Goal: Task Accomplishment & Management: Use online tool/utility

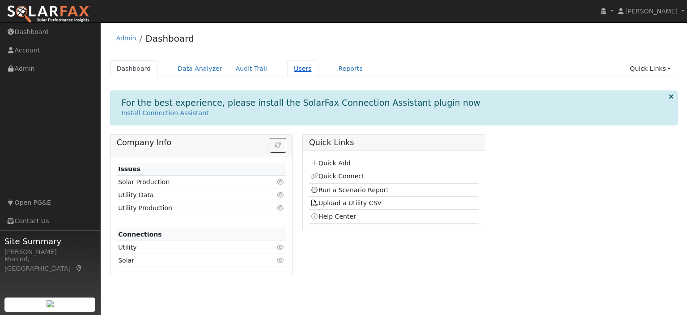
click at [287, 74] on link "Users" at bounding box center [302, 68] width 31 height 17
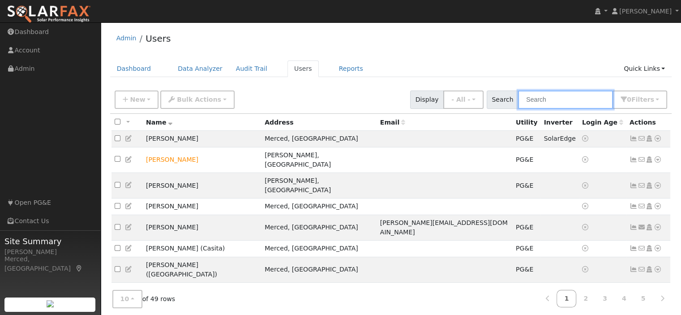
click at [540, 103] on input "text" at bounding box center [565, 99] width 95 height 18
type input "r"
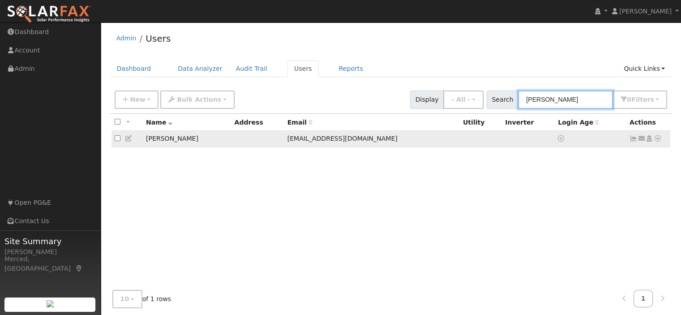
type input "franey"
click at [659, 139] on icon at bounding box center [657, 138] width 8 height 6
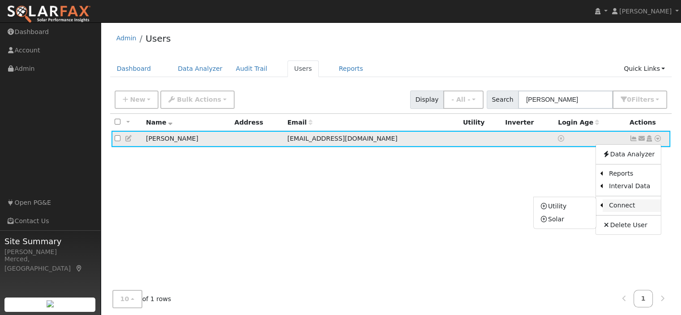
click at [643, 210] on link "Connect" at bounding box center [631, 205] width 58 height 13
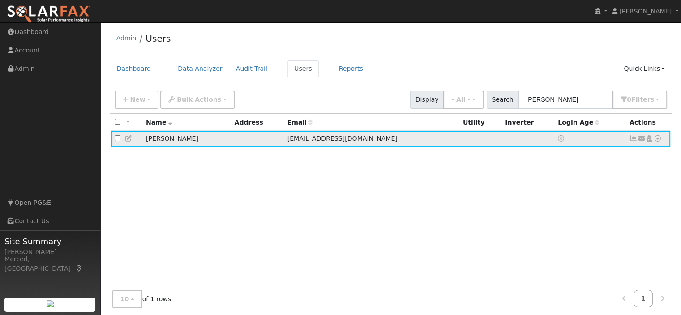
click at [655, 140] on icon at bounding box center [657, 138] width 8 height 6
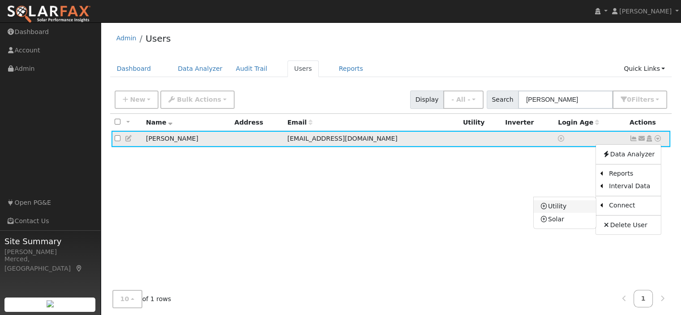
click at [582, 205] on link "Utility" at bounding box center [564, 206] width 62 height 13
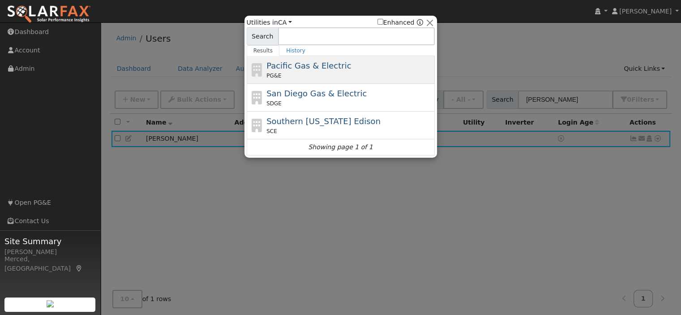
click at [311, 65] on span "Pacific Gas & Electric" at bounding box center [308, 65] width 85 height 9
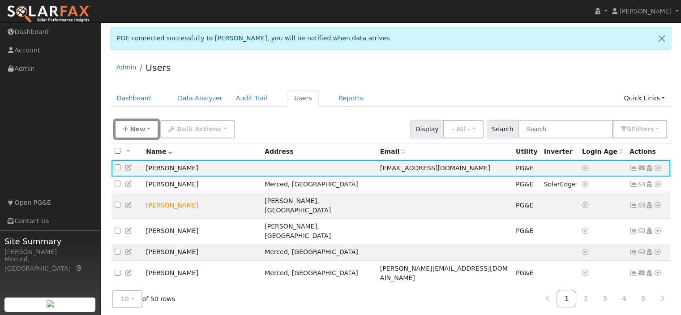
click at [125, 127] on icon "button" at bounding box center [125, 129] width 5 height 6
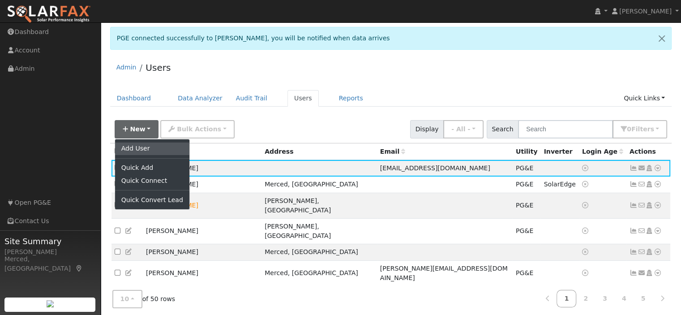
click at [151, 150] on link "Add User" at bounding box center [152, 148] width 74 height 13
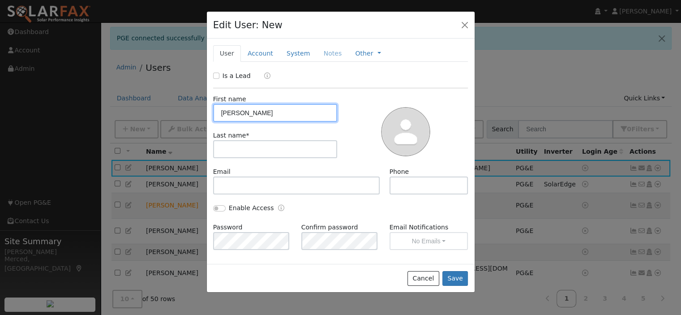
type input "Mary"
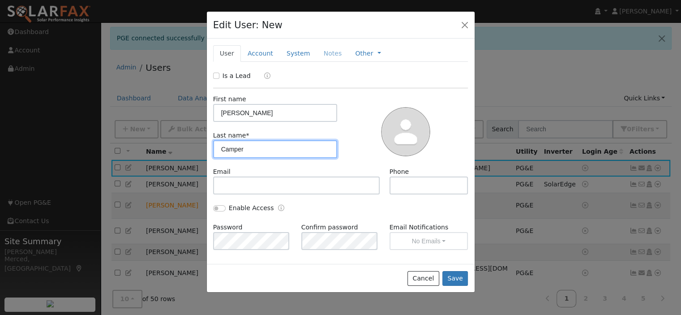
type input "Camper"
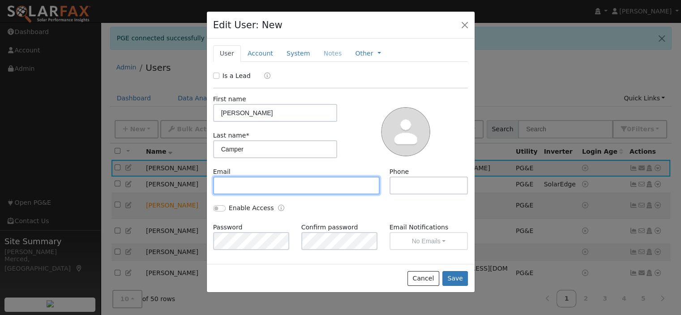
paste input "marycamper@yahoo.com"
type input "marycamper@yahoo.com"
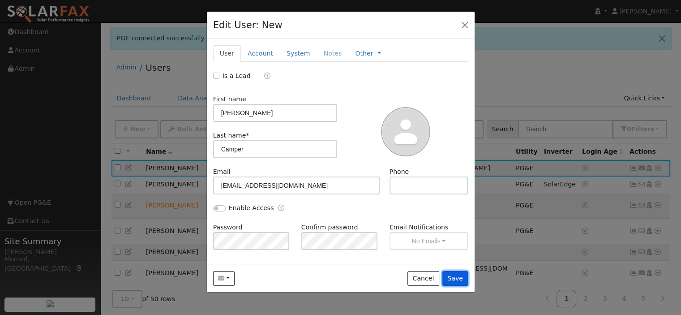
click at [456, 280] on button "Save" at bounding box center [455, 278] width 26 height 15
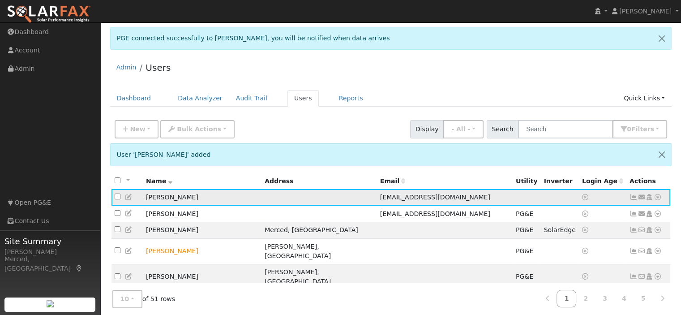
click at [658, 196] on icon at bounding box center [657, 197] width 8 height 6
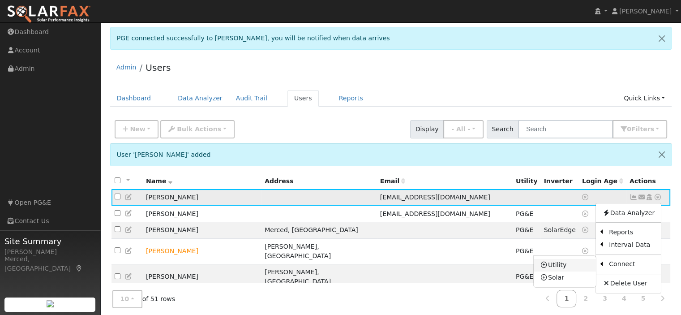
click at [579, 266] on link "Utility" at bounding box center [564, 265] width 62 height 13
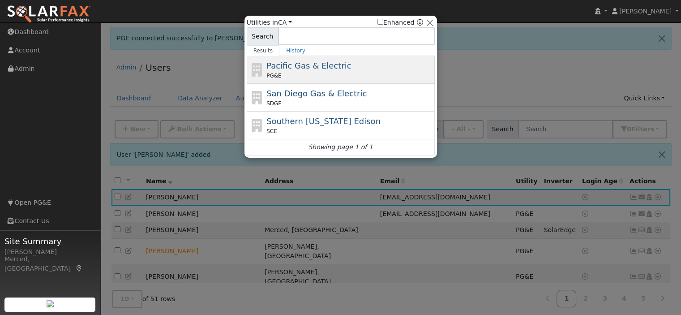
click at [292, 64] on span "Pacific Gas & Electric" at bounding box center [308, 65] width 85 height 9
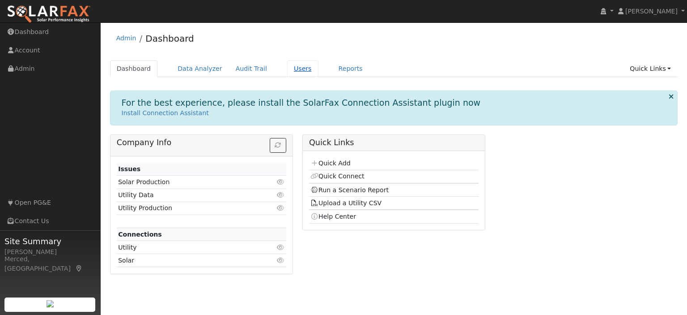
click at [288, 68] on link "Users" at bounding box center [302, 68] width 31 height 17
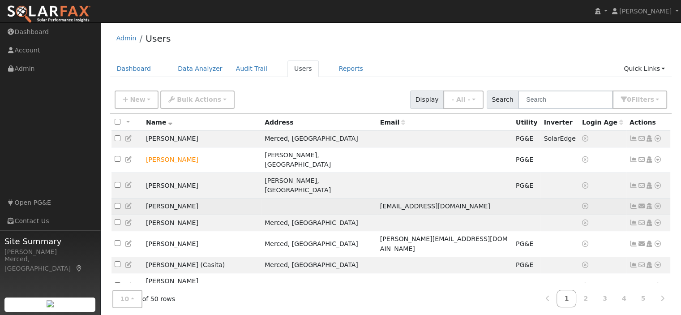
click at [657, 203] on icon at bounding box center [657, 206] width 8 height 6
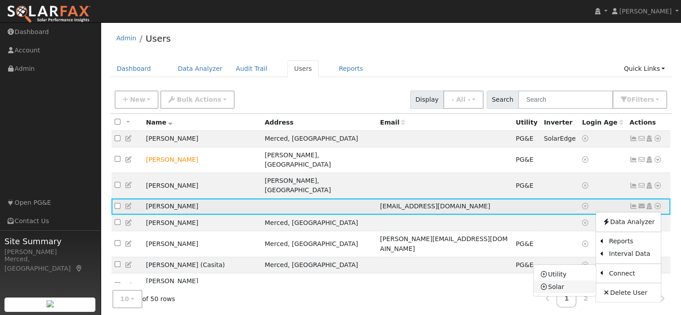
click at [568, 280] on link "Solar" at bounding box center [564, 286] width 62 height 13
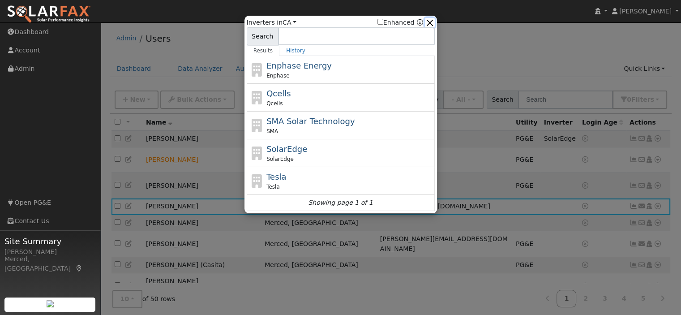
click at [433, 21] on button "button" at bounding box center [429, 22] width 9 height 9
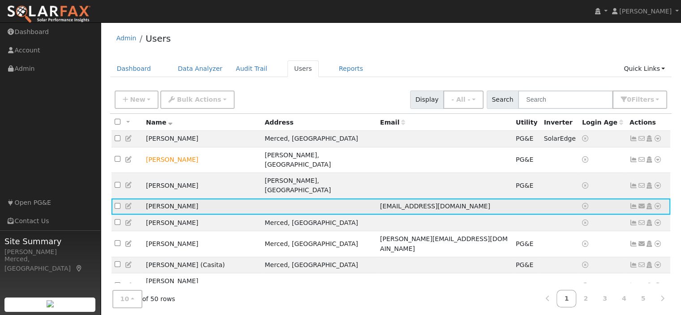
click at [658, 203] on icon at bounding box center [657, 206] width 8 height 6
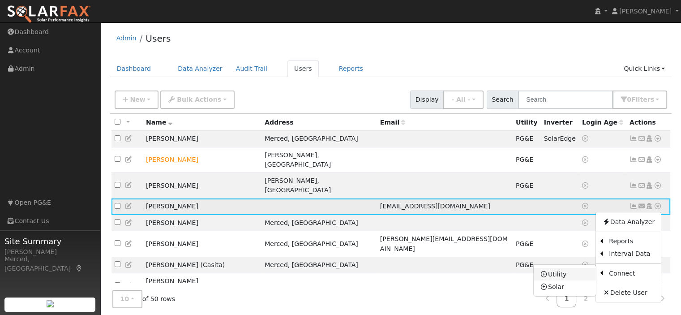
click at [573, 268] on link "Utility" at bounding box center [564, 274] width 62 height 13
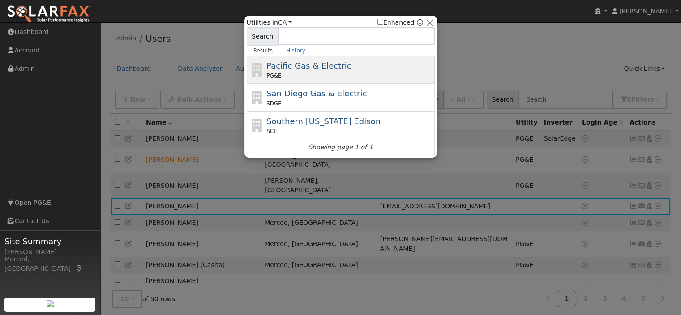
click at [279, 71] on div "Pacific Gas & Electric PG&E" at bounding box center [349, 70] width 166 height 20
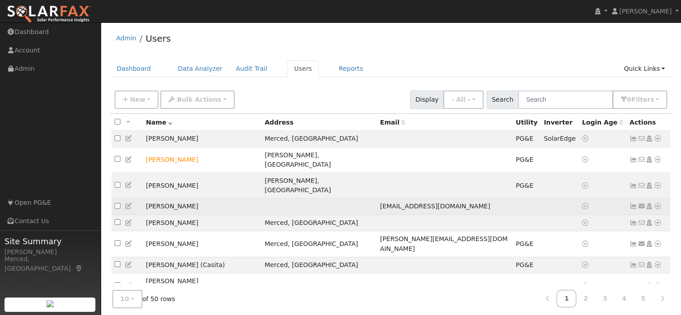
click at [659, 203] on icon at bounding box center [657, 206] width 8 height 6
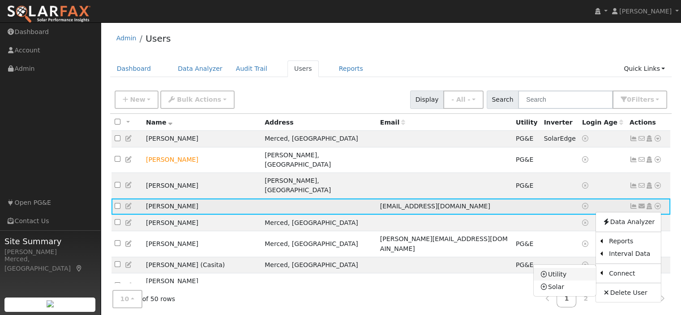
click at [575, 268] on link "Utility" at bounding box center [564, 274] width 62 height 13
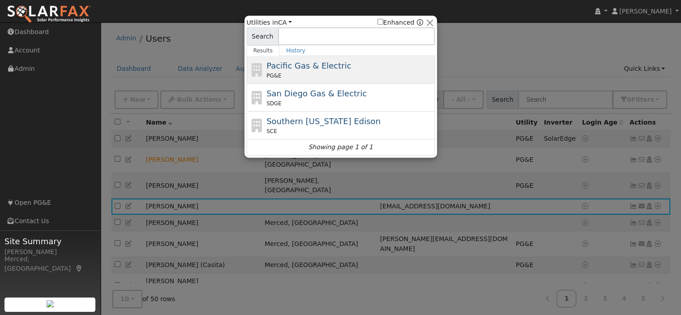
click at [280, 66] on span "Pacific Gas & Electric" at bounding box center [308, 65] width 85 height 9
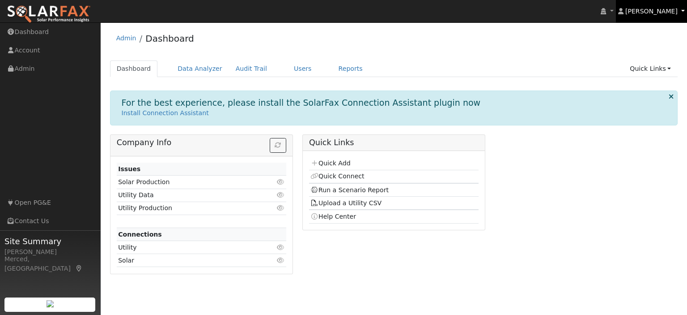
click at [660, 15] on span "[PERSON_NAME]" at bounding box center [652, 11] width 52 height 7
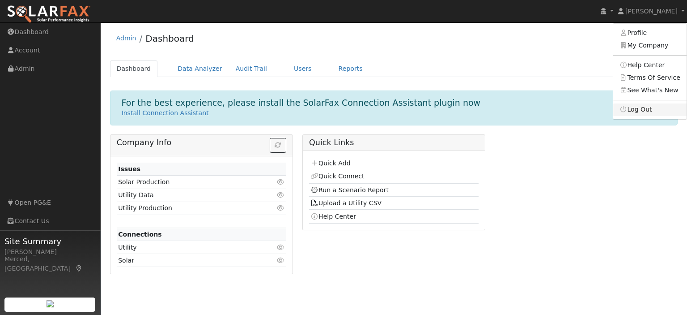
click at [657, 107] on link "Log Out" at bounding box center [649, 109] width 73 height 13
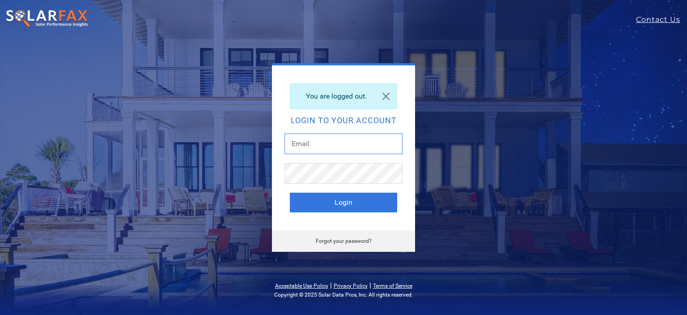
click at [354, 140] on input "text" at bounding box center [344, 143] width 118 height 21
drag, startPoint x: 368, startPoint y: 138, endPoint x: 54, endPoint y: 176, distance: 316.4
click at [59, 176] on div "You are logged out. Login to your account office@rtmaher.com Login Forgot your …" at bounding box center [343, 157] width 591 height 188
type input "[PERSON_NAME][EMAIL_ADDRESS][DOMAIN_NAME]"
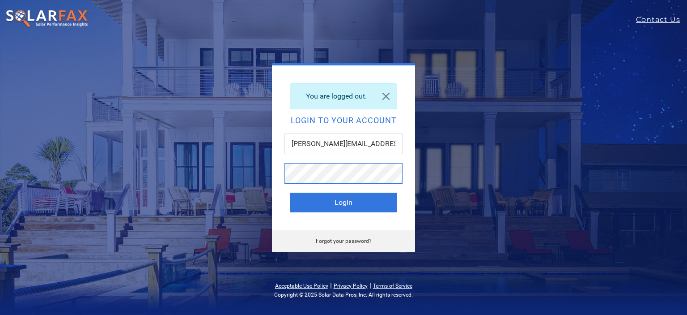
click at [290, 192] on button "Login" at bounding box center [343, 202] width 107 height 20
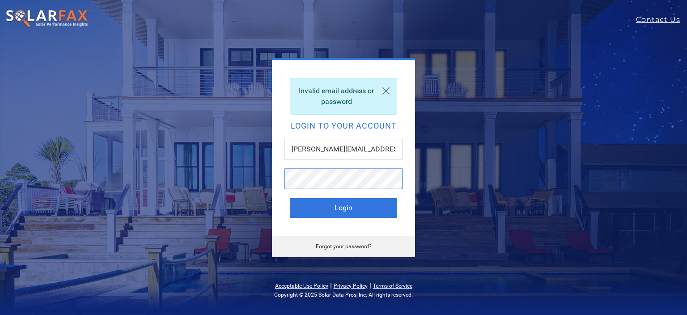
click at [290, 198] on button "Login" at bounding box center [343, 208] width 107 height 20
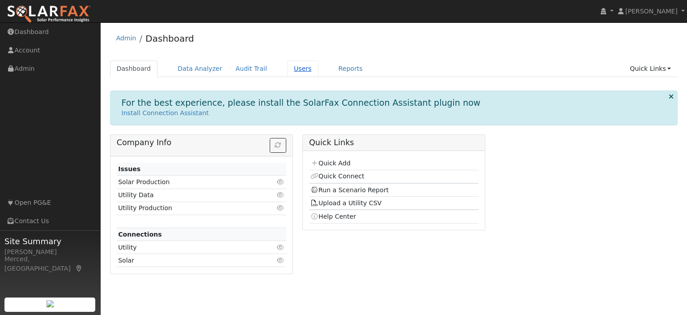
click at [289, 71] on link "Users" at bounding box center [302, 68] width 31 height 17
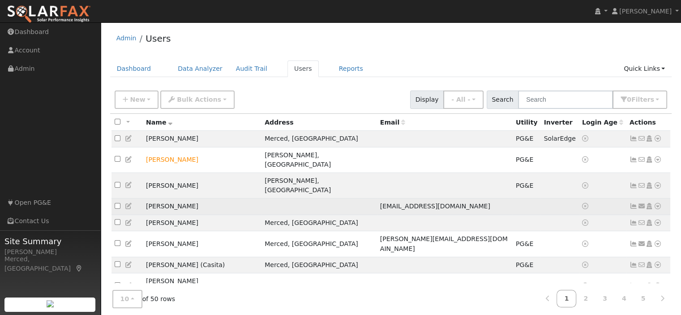
click at [659, 203] on icon at bounding box center [657, 206] width 8 height 6
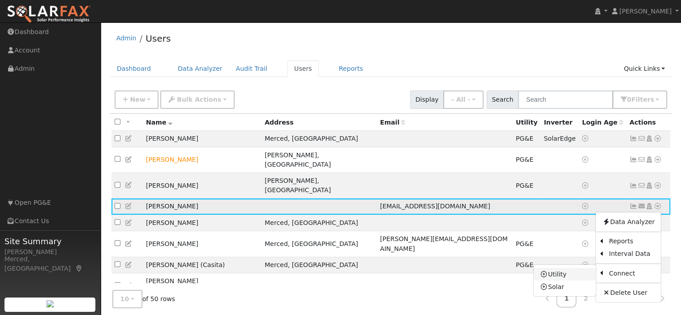
click at [585, 268] on link "Utility" at bounding box center [564, 274] width 62 height 13
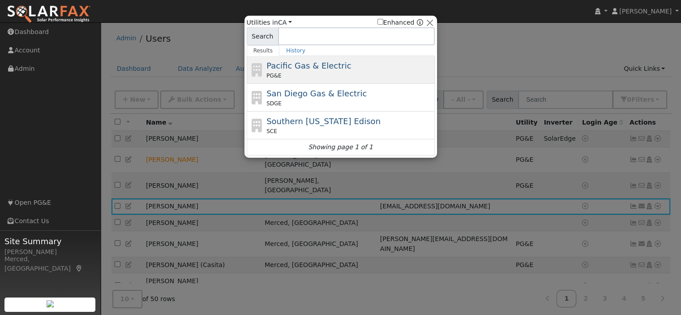
click at [290, 65] on span "Pacific Gas & Electric" at bounding box center [308, 65] width 85 height 9
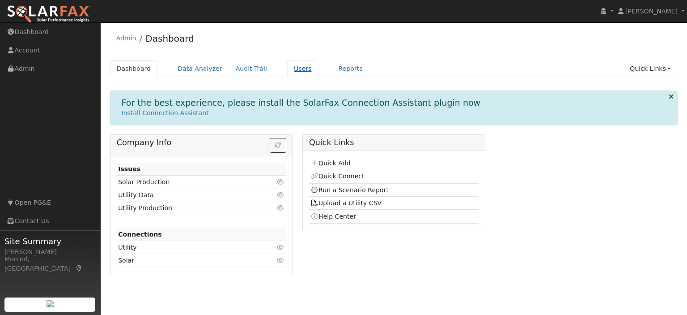
click at [287, 64] on link "Users" at bounding box center [302, 68] width 31 height 17
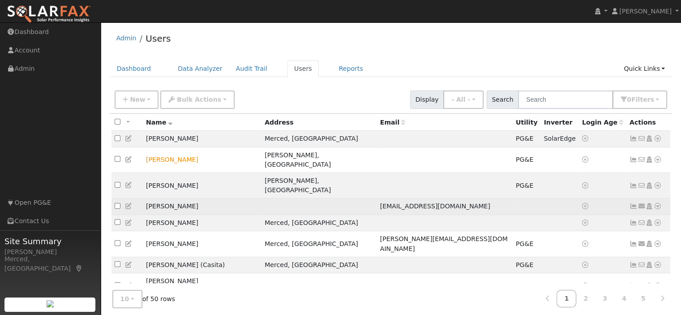
click at [658, 203] on icon at bounding box center [657, 206] width 8 height 6
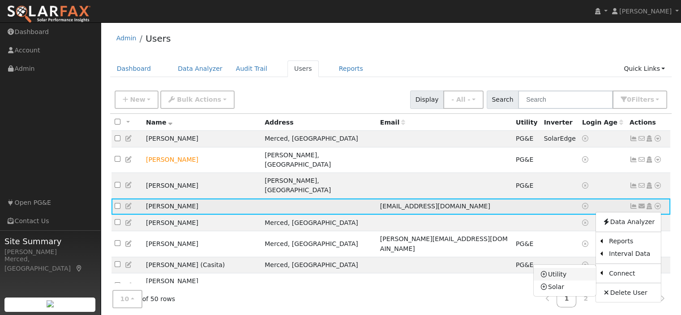
click at [568, 268] on link "Utility" at bounding box center [564, 274] width 62 height 13
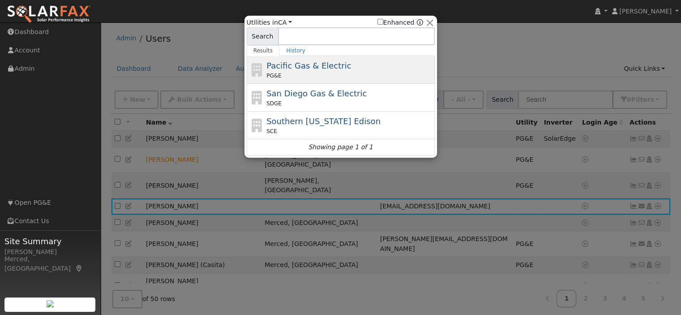
click at [292, 63] on span "Pacific Gas & Electric" at bounding box center [308, 65] width 85 height 9
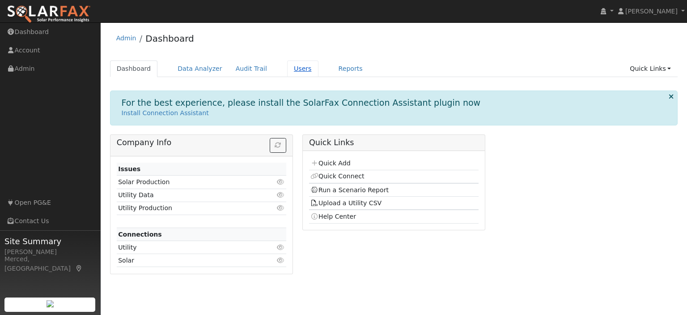
click at [287, 67] on link "Users" at bounding box center [302, 68] width 31 height 17
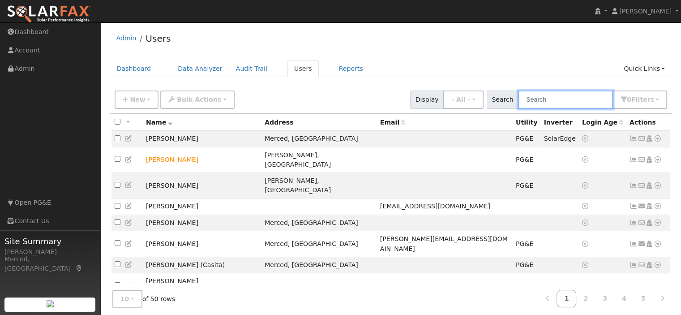
click at [570, 96] on input "text" at bounding box center [565, 99] width 95 height 18
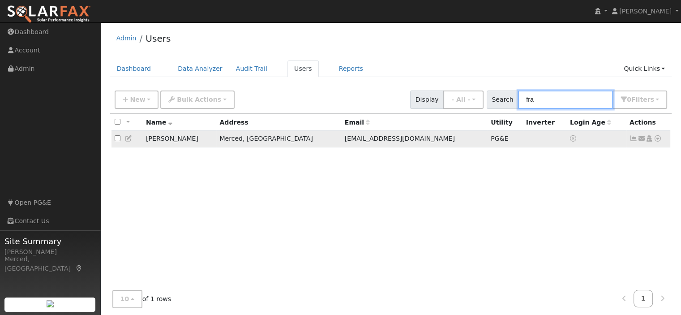
type input "fra"
click at [634, 137] on icon at bounding box center [633, 138] width 8 height 6
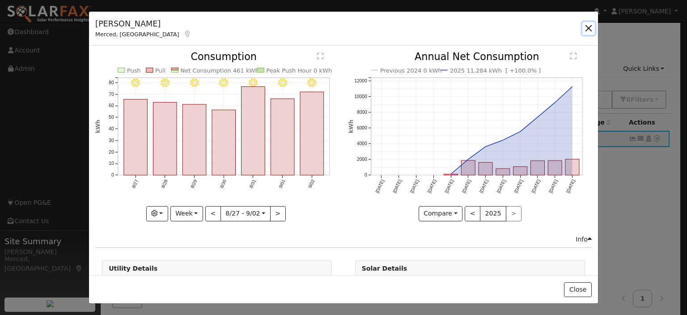
click at [591, 25] on button "button" at bounding box center [589, 28] width 13 height 13
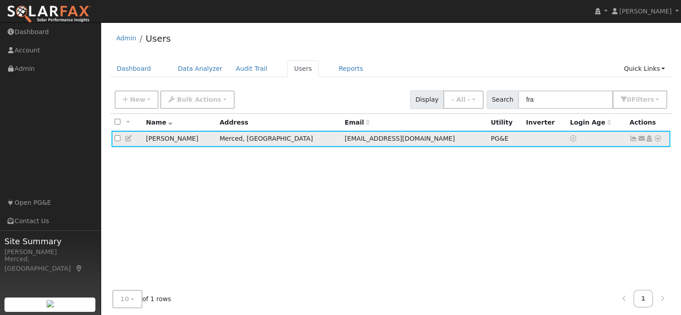
click at [634, 136] on icon at bounding box center [633, 138] width 8 height 6
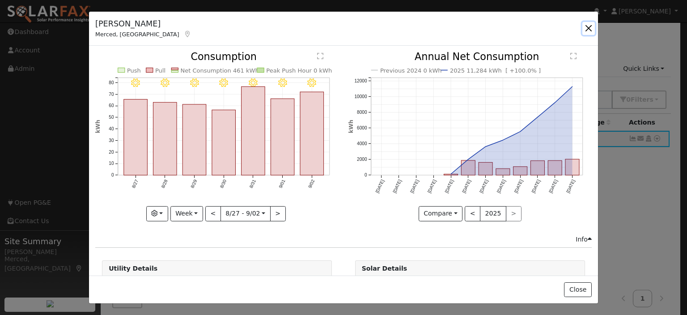
drag, startPoint x: 594, startPoint y: 26, endPoint x: 576, endPoint y: 32, distance: 18.7
click at [587, 30] on button "button" at bounding box center [589, 28] width 13 height 13
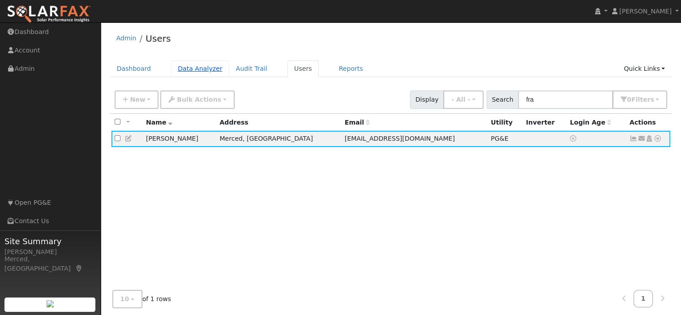
click at [202, 68] on link "Data Analyzer" at bounding box center [200, 68] width 58 height 17
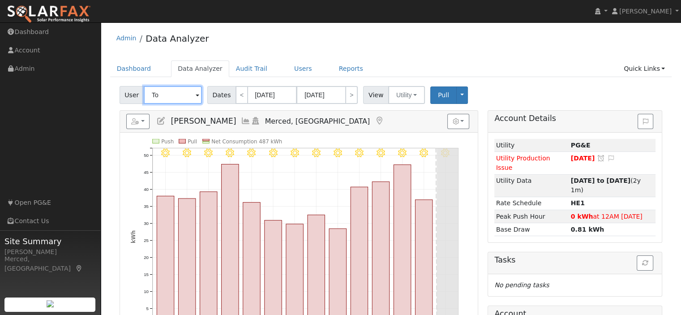
type input "T"
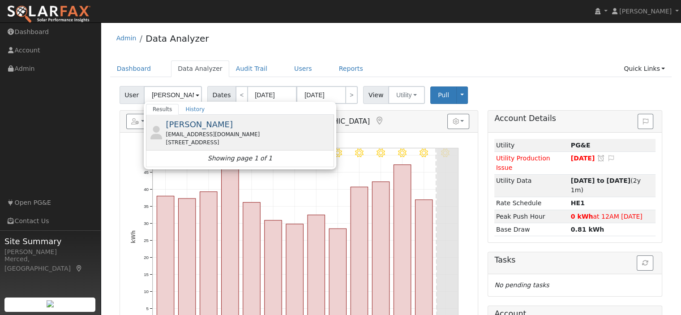
click at [197, 124] on span "Patrick Franey" at bounding box center [199, 123] width 67 height 9
type input "[PERSON_NAME]"
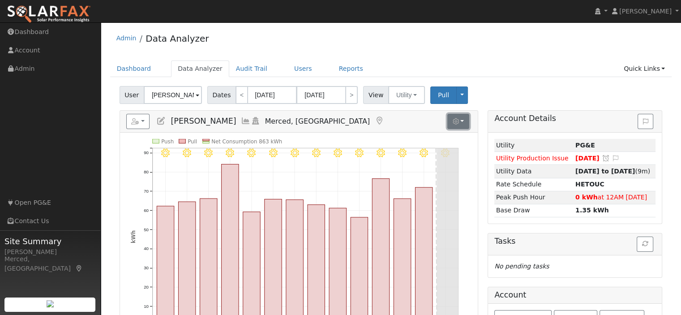
click at [460, 121] on button "button" at bounding box center [458, 121] width 22 height 15
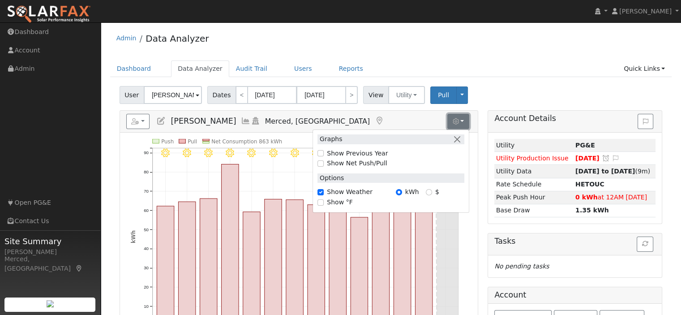
click at [452, 122] on icon "button" at bounding box center [455, 121] width 6 height 6
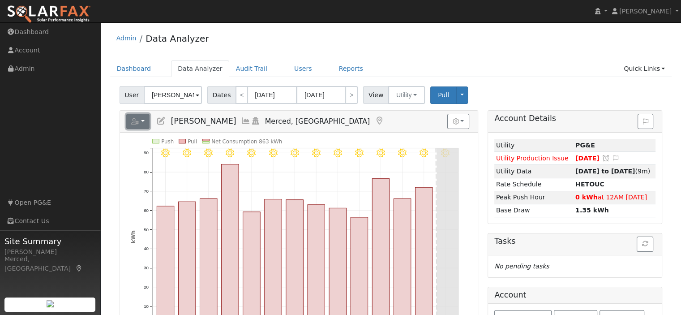
click at [138, 119] on icon "button" at bounding box center [135, 121] width 8 height 6
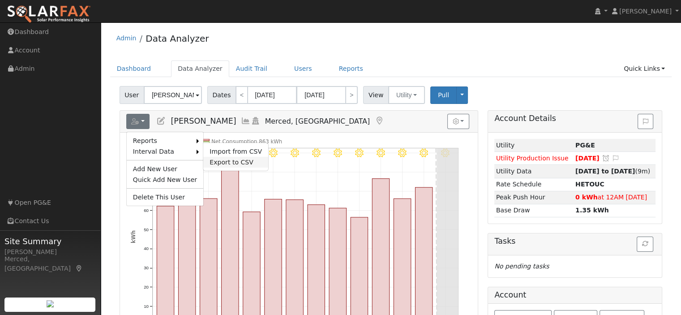
click at [227, 162] on link "Export to CSV" at bounding box center [235, 162] width 65 height 11
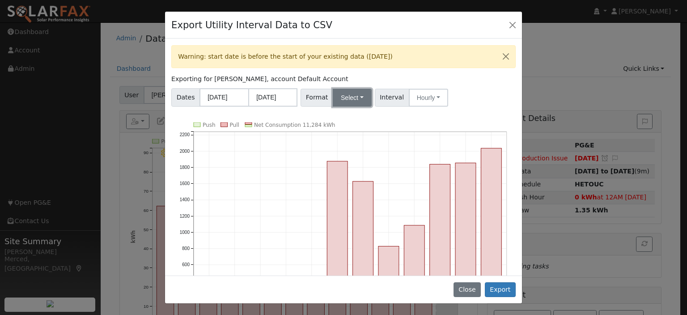
click at [345, 102] on button "Select" at bounding box center [352, 98] width 39 height 18
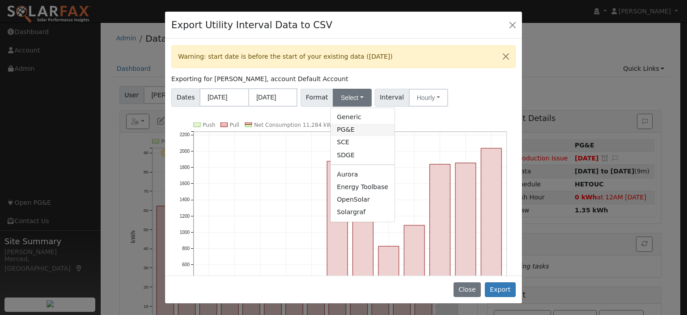
click at [345, 126] on link "PG&E" at bounding box center [363, 129] width 64 height 13
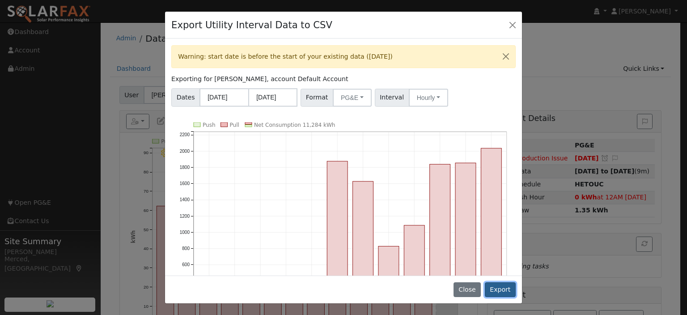
click at [501, 287] on button "Export" at bounding box center [500, 289] width 31 height 15
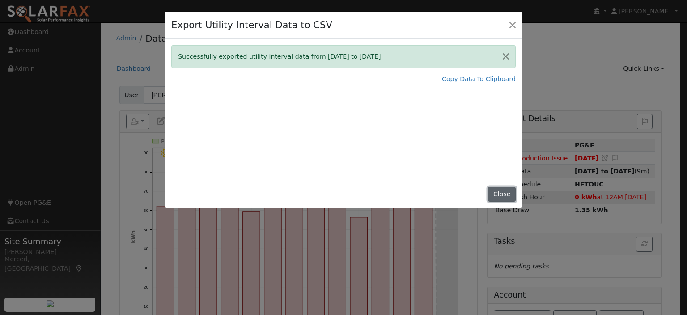
click at [498, 194] on button "Close" at bounding box center [501, 194] width 27 height 15
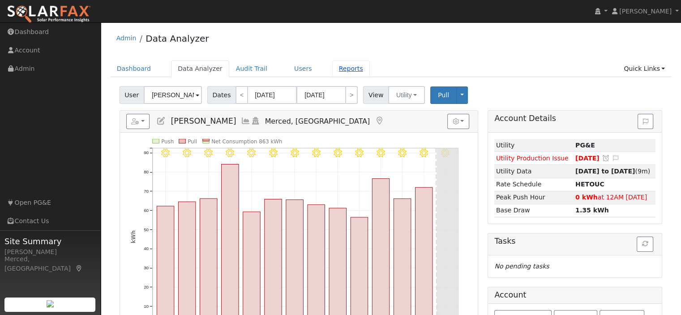
click at [337, 68] on link "Reports" at bounding box center [351, 68] width 38 height 17
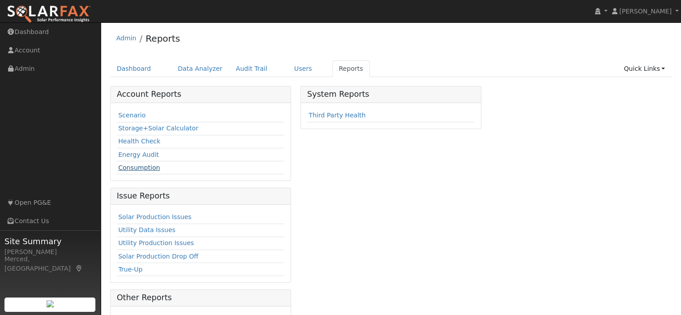
click at [131, 167] on link "Consumption" at bounding box center [139, 167] width 42 height 7
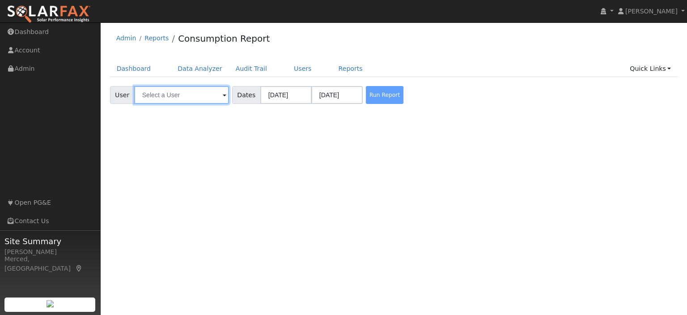
click at [187, 94] on input "text" at bounding box center [181, 95] width 95 height 18
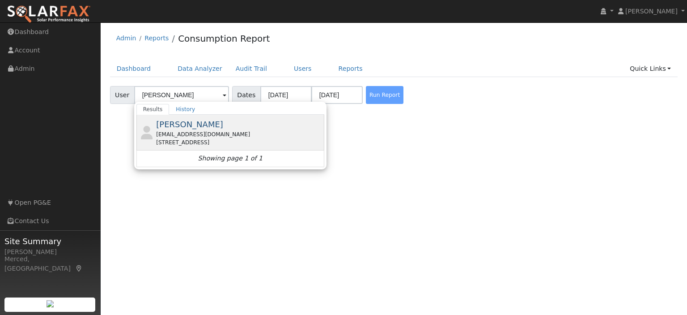
click at [184, 126] on span "[PERSON_NAME]" at bounding box center [189, 123] width 67 height 9
type input "[PERSON_NAME]"
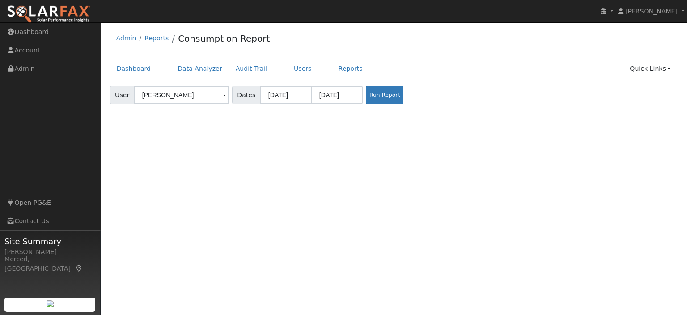
click at [395, 98] on div "Run Report" at bounding box center [387, 95] width 47 height 18
click at [376, 89] on button "Run Report" at bounding box center [385, 95] width 38 height 18
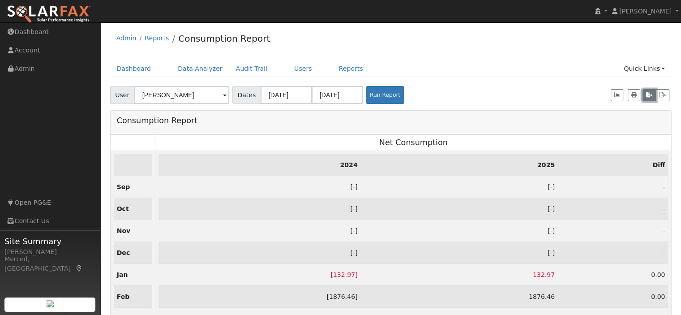
click at [646, 93] on icon "button" at bounding box center [649, 94] width 6 height 5
click at [646, 98] on button "button" at bounding box center [648, 95] width 13 height 13
click at [651, 96] on icon "button" at bounding box center [649, 94] width 6 height 5
click at [650, 96] on icon "button" at bounding box center [649, 94] width 6 height 5
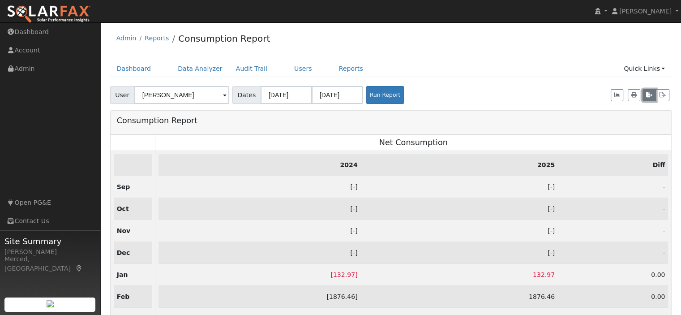
click at [648, 92] on icon "button" at bounding box center [649, 94] width 6 height 5
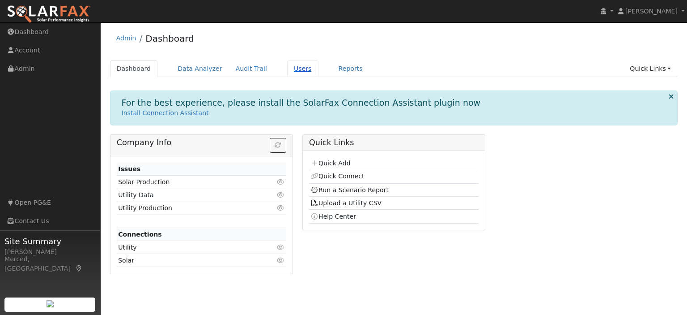
click at [290, 69] on link "Users" at bounding box center [302, 68] width 31 height 17
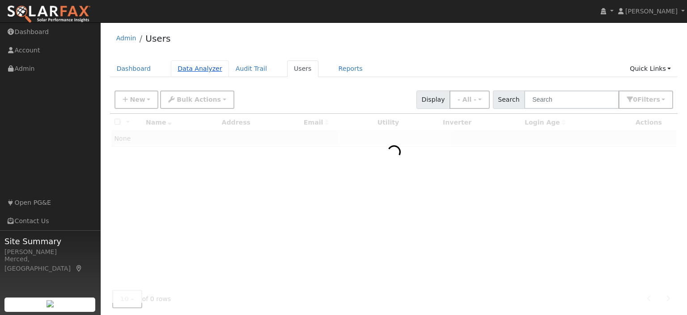
click at [187, 66] on link "Data Analyzer" at bounding box center [200, 68] width 58 height 17
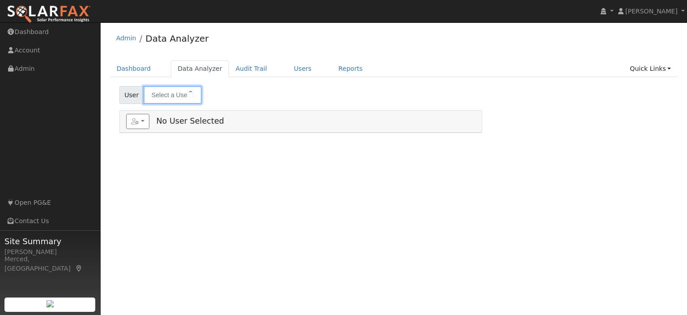
type input "[PERSON_NAME]"
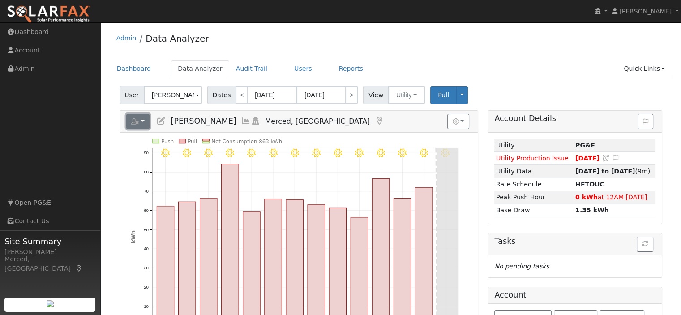
click at [129, 124] on button "button" at bounding box center [138, 121] width 24 height 15
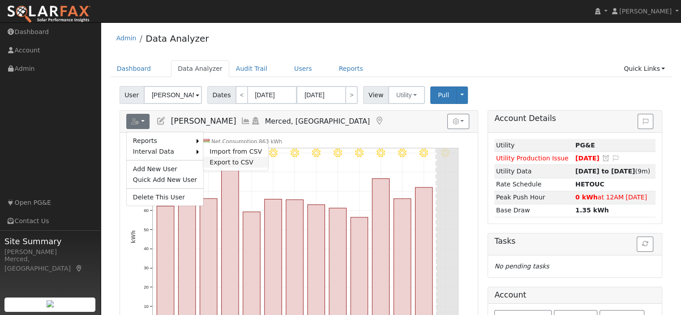
click at [210, 159] on link "Export to CSV" at bounding box center [235, 162] width 65 height 11
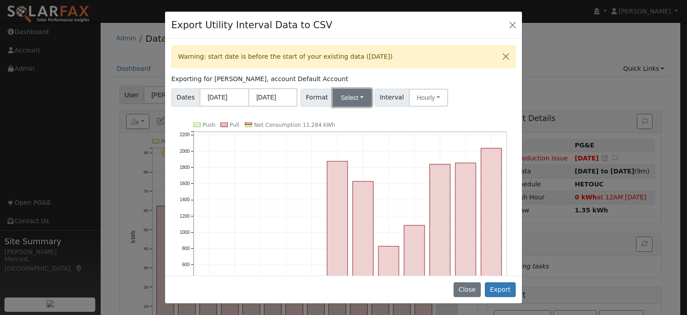
click at [354, 97] on button "Select" at bounding box center [352, 98] width 39 height 18
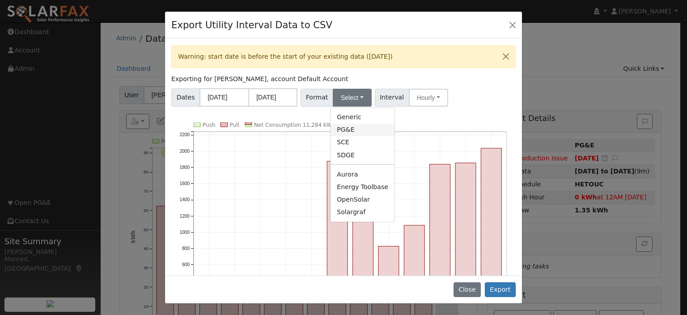
click at [351, 131] on link "PG&E" at bounding box center [363, 129] width 64 height 13
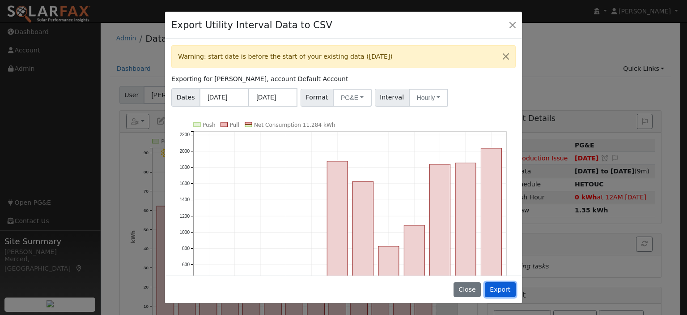
click at [504, 286] on button "Export" at bounding box center [500, 289] width 31 height 15
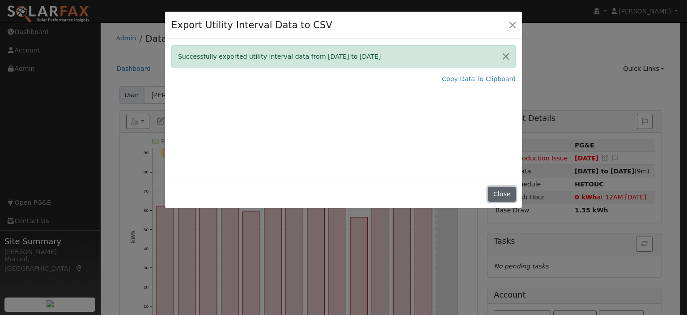
click at [508, 193] on button "Close" at bounding box center [501, 194] width 27 height 15
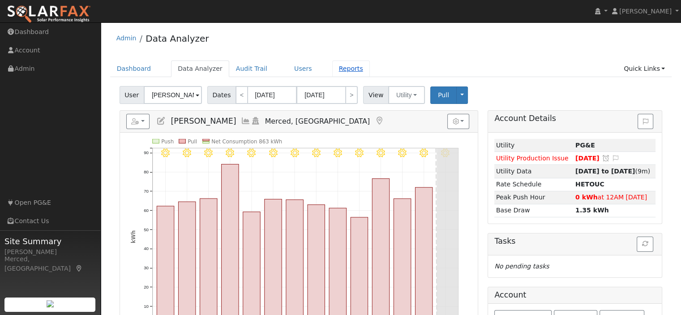
click at [332, 68] on link "Reports" at bounding box center [351, 68] width 38 height 17
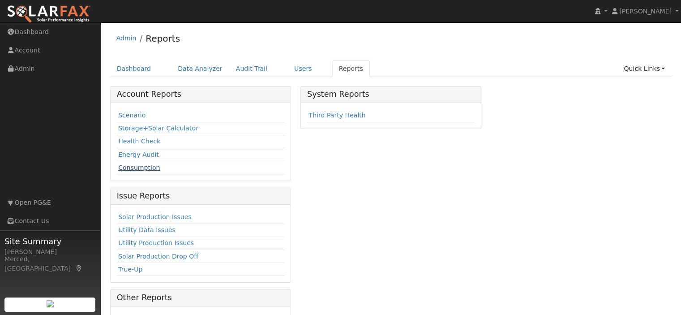
click at [149, 164] on link "Consumption" at bounding box center [139, 167] width 42 height 7
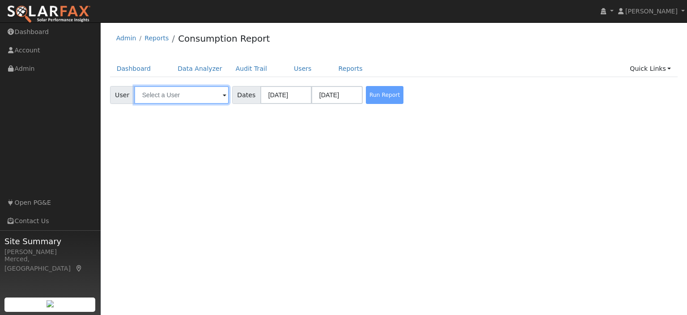
click at [208, 95] on input "text" at bounding box center [181, 95] width 95 height 18
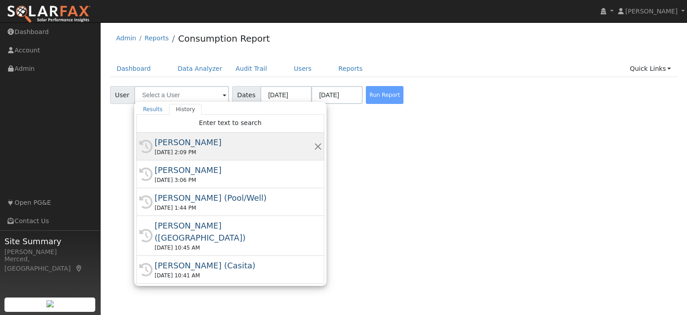
click at [206, 150] on div "[DATE] 2:09 PM" at bounding box center [234, 152] width 159 height 8
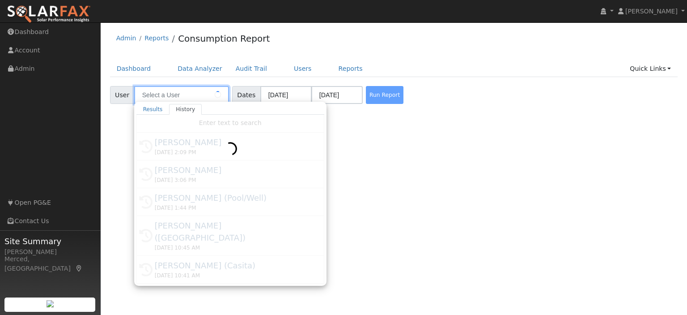
type input "[PERSON_NAME]"
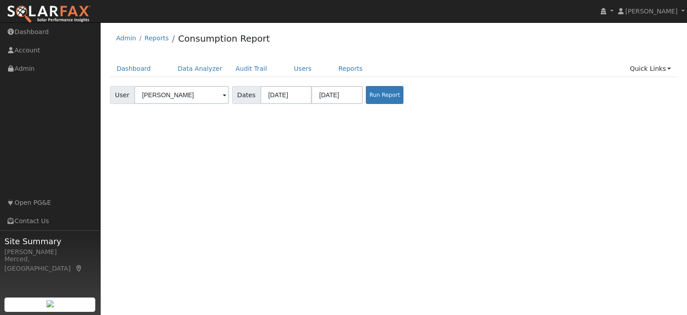
click at [206, 135] on div "User Profile First name Last name Email Email Notifications No Emails No Emails…" at bounding box center [394, 168] width 587 height 292
click at [380, 93] on button "Run Report" at bounding box center [385, 95] width 38 height 18
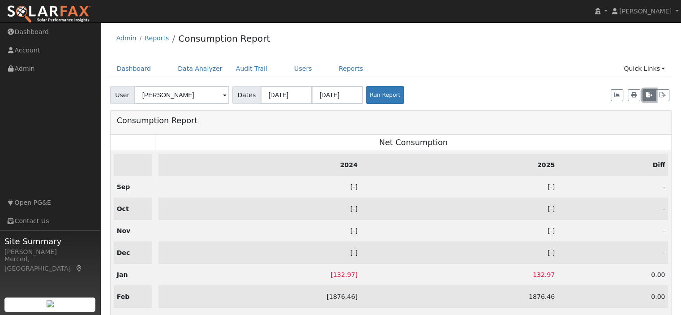
click at [650, 94] on icon "button" at bounding box center [649, 94] width 6 height 5
